Goal: Find specific page/section: Find specific page/section

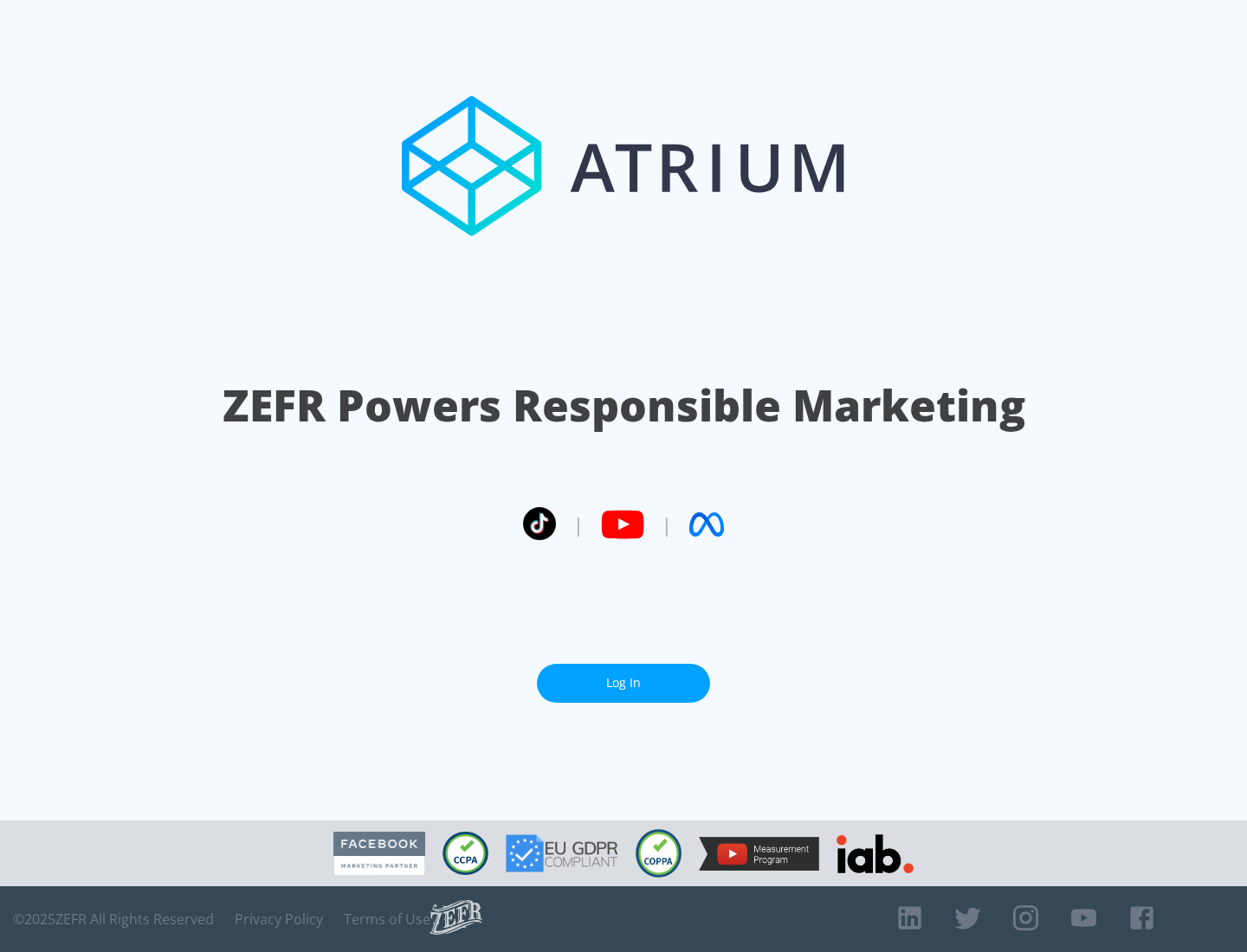
click at [624, 676] on link "Log In" at bounding box center [623, 683] width 173 height 39
